Goal: Find specific page/section: Find specific page/section

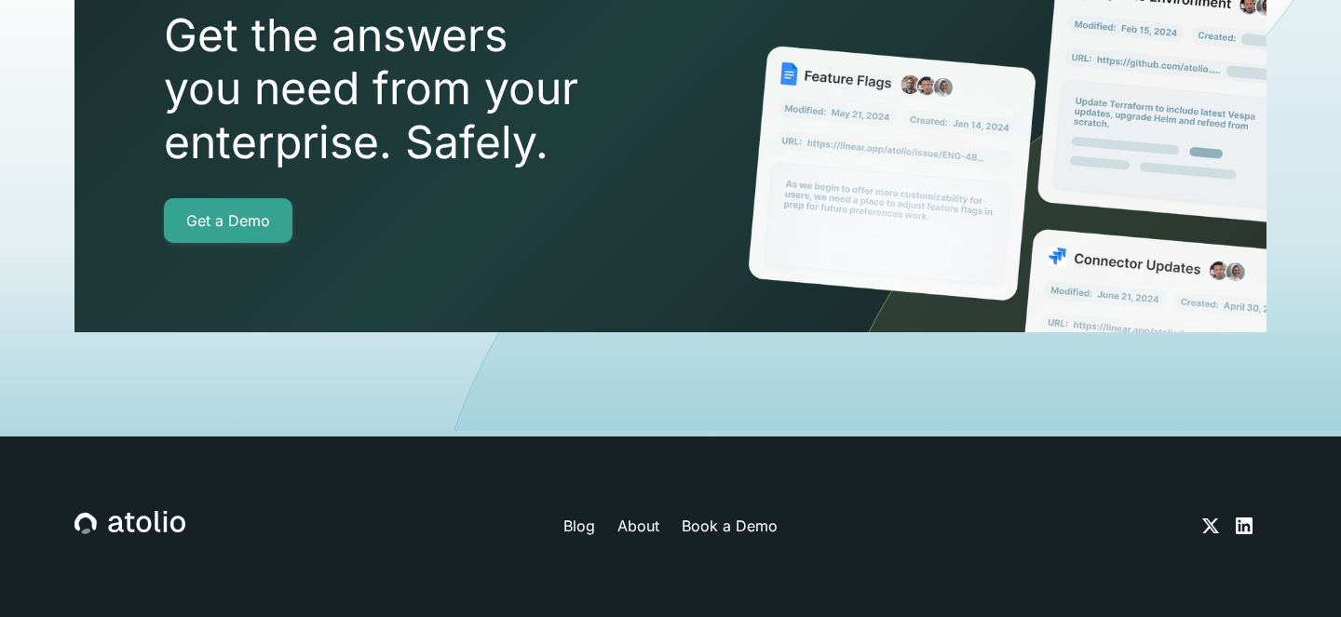
scroll to position [6789, 0]
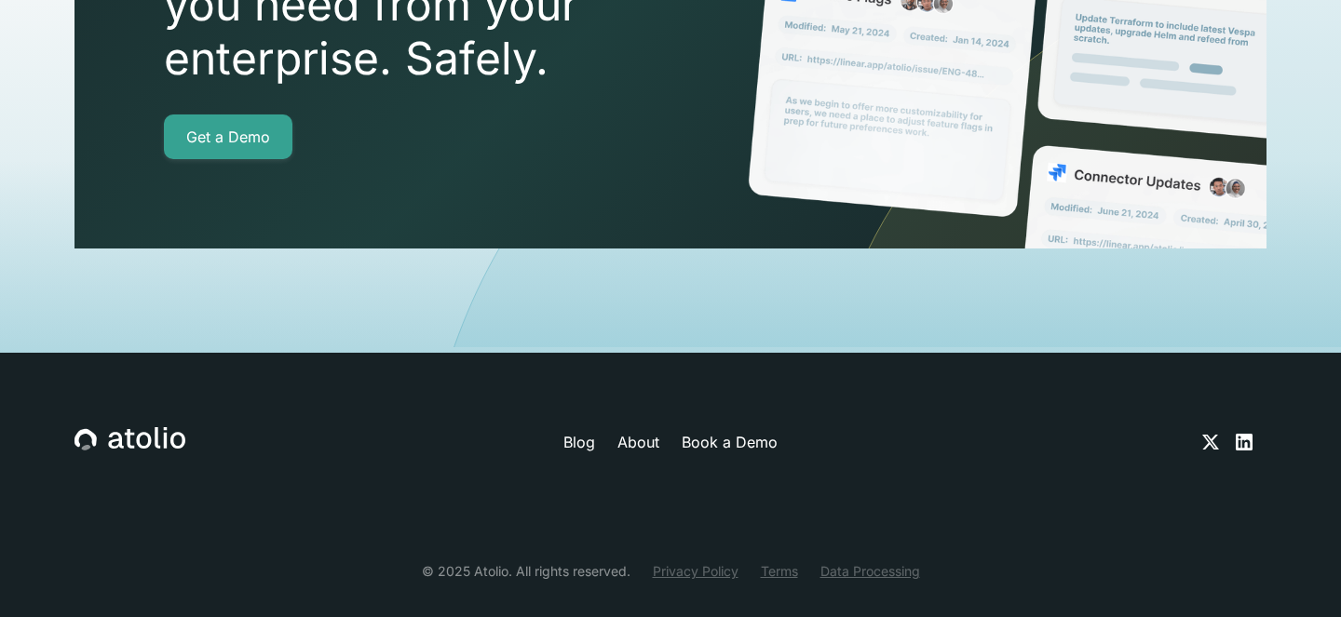
click at [1251, 431] on icon at bounding box center [1244, 442] width 22 height 22
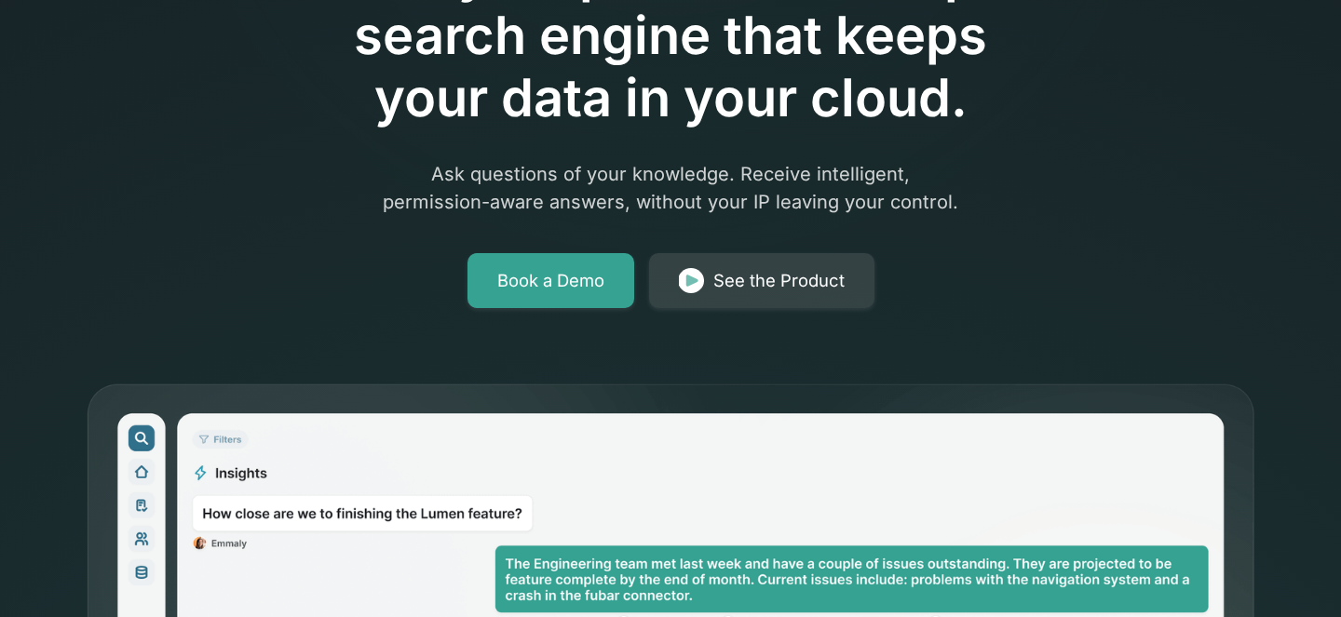
scroll to position [0, 0]
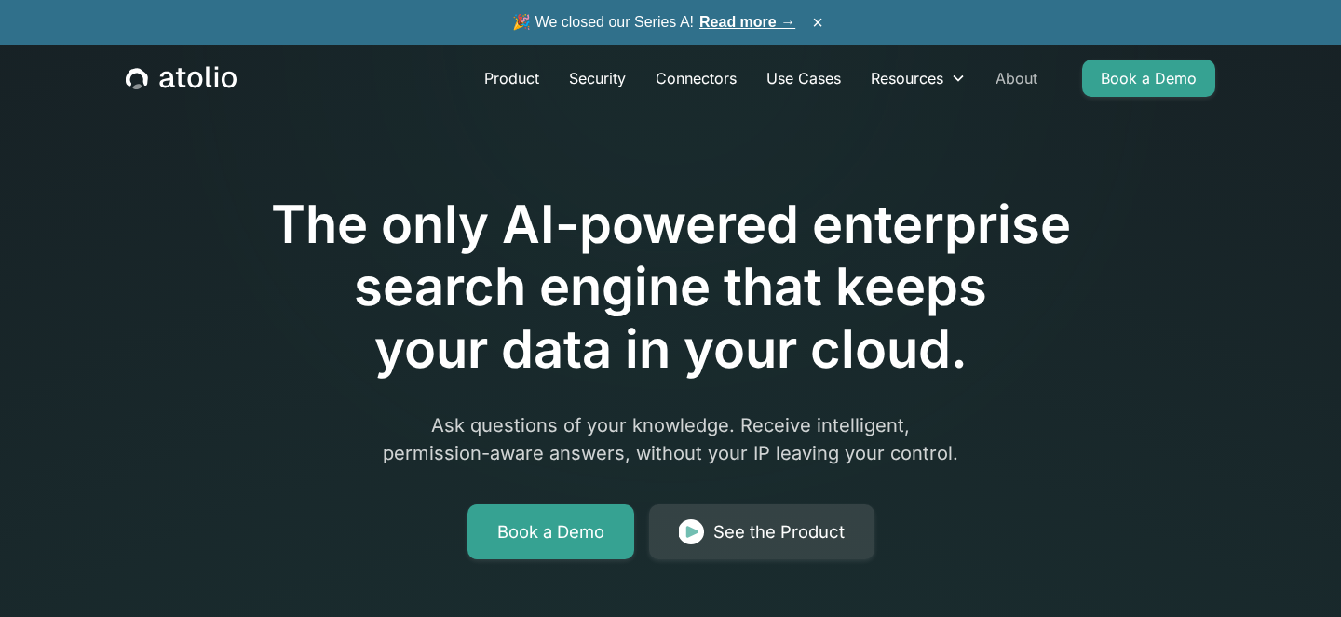
click at [1012, 73] on link "About" at bounding box center [1016, 78] width 72 height 37
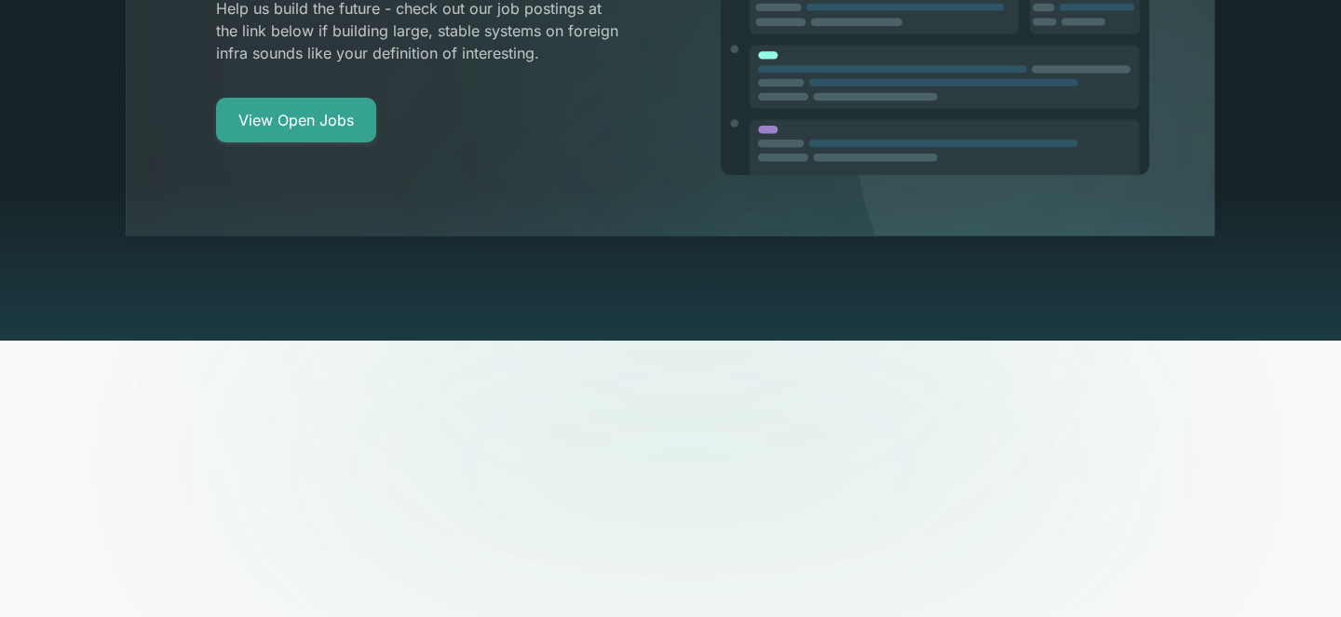
scroll to position [3670, 0]
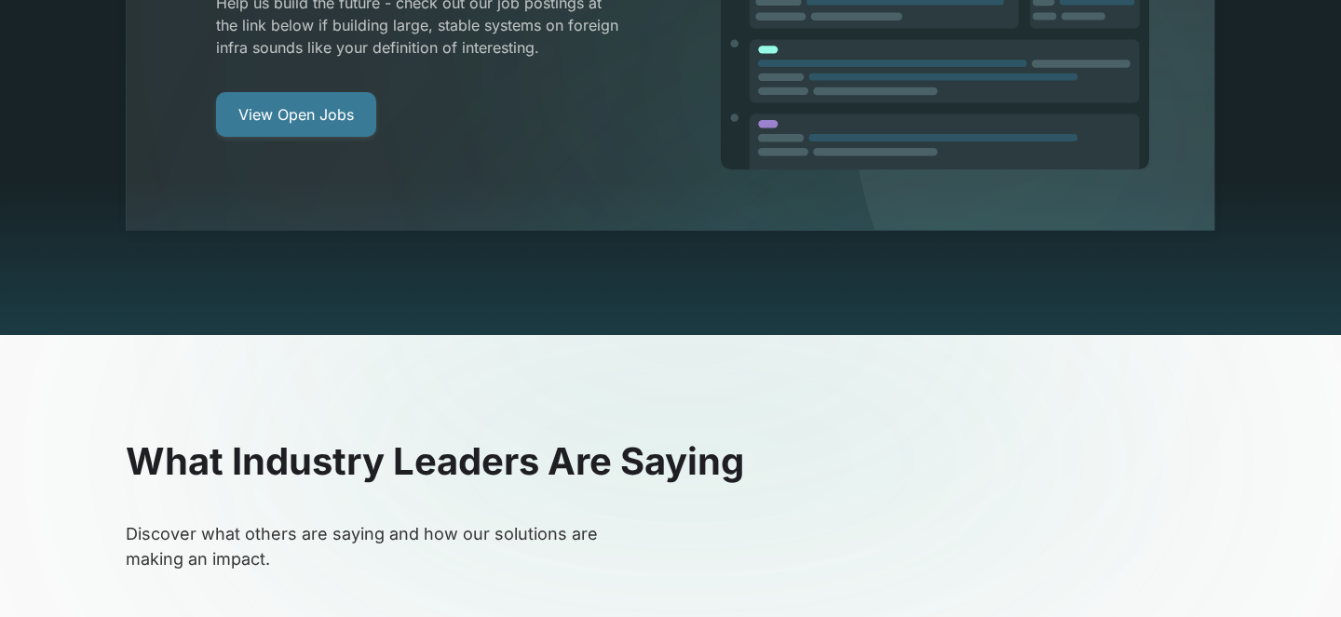
click at [304, 92] on link "View Open Jobs" at bounding box center [296, 114] width 160 height 45
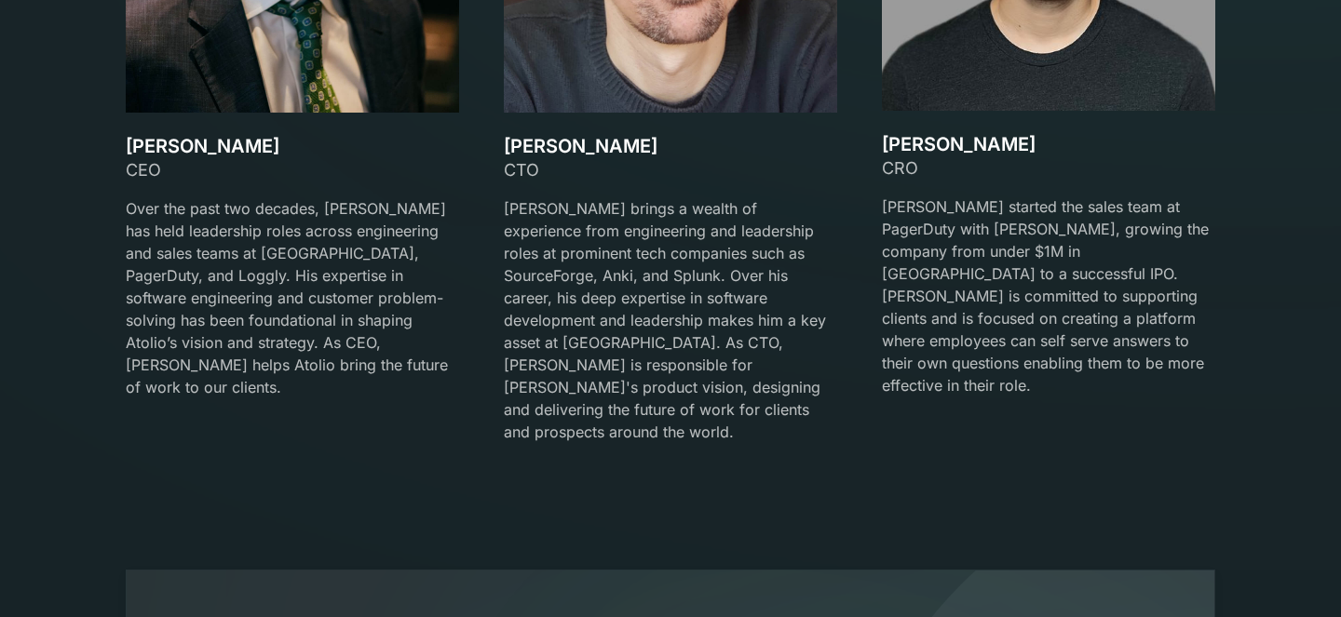
scroll to position [2706, 0]
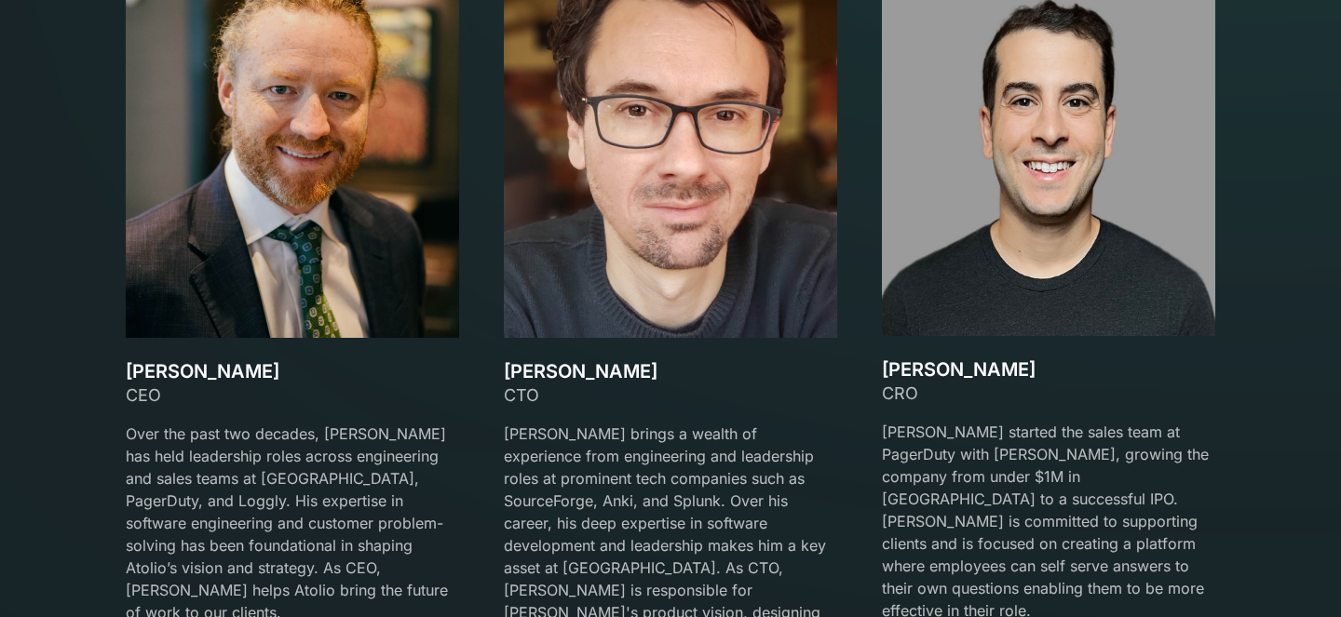
click at [540, 381] on h3 "[PERSON_NAME]" at bounding box center [670, 371] width 333 height 22
copy h3 "[PERSON_NAME]"
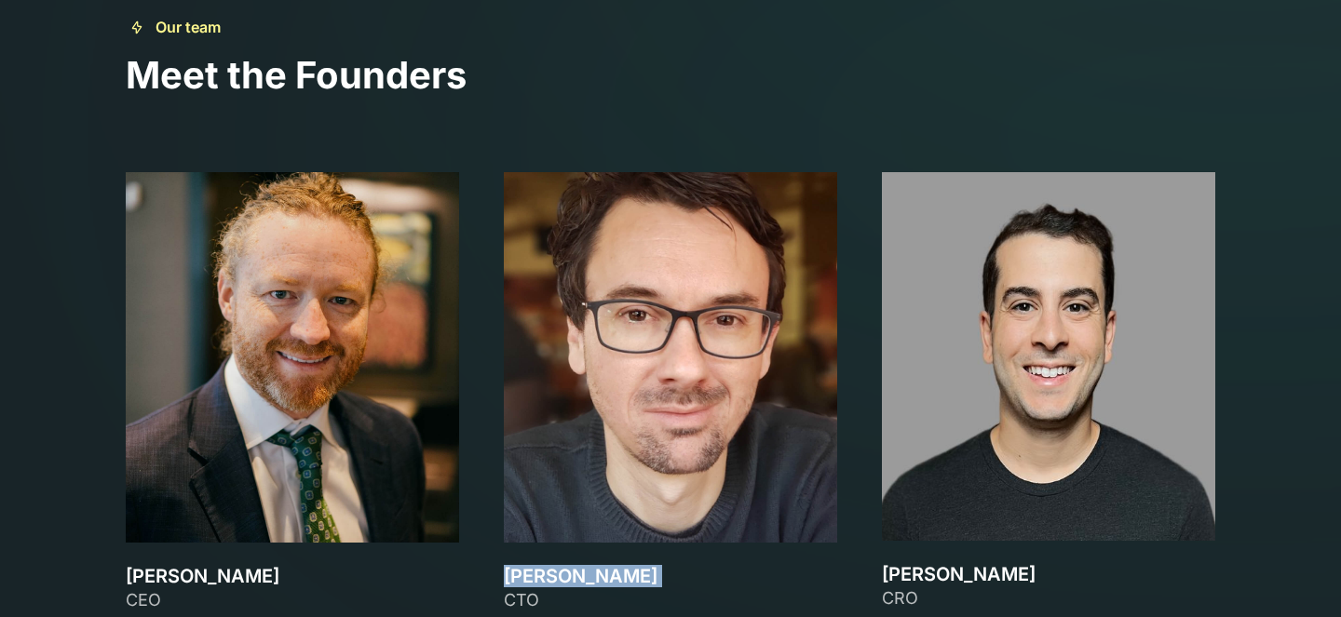
scroll to position [2487, 0]
